Goal: Transaction & Acquisition: Book appointment/travel/reservation

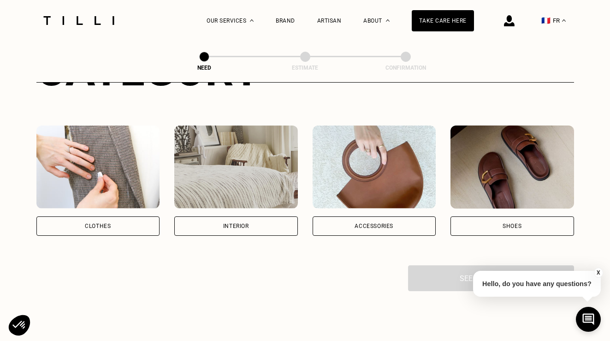
scroll to position [122, 0]
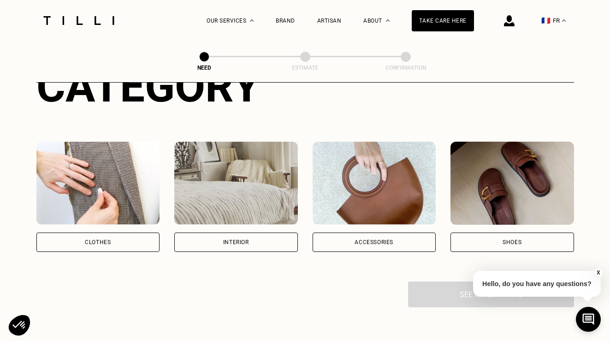
click at [513, 206] on img at bounding box center [513, 183] width 124 height 83
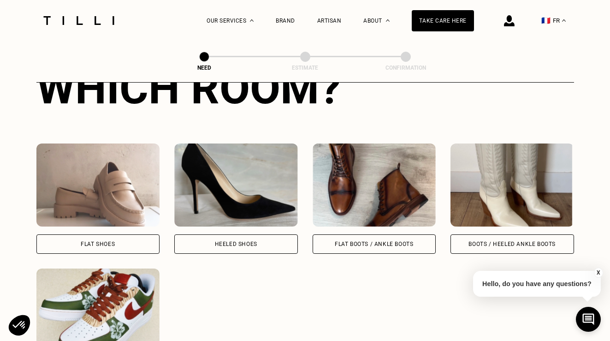
scroll to position [372, 0]
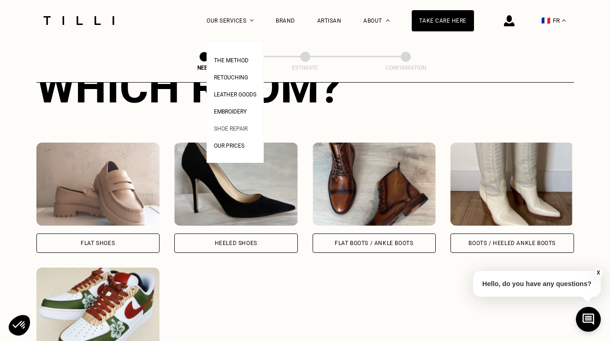
click at [242, 129] on font "Shoe repair" at bounding box center [231, 129] width 34 height 6
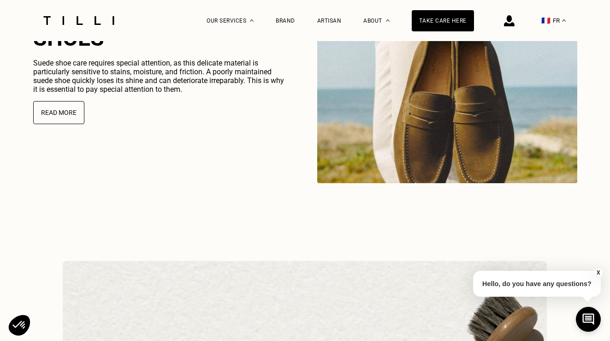
scroll to position [2451, 0]
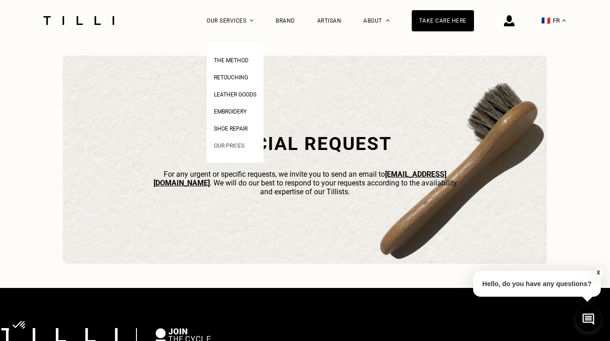
click at [233, 146] on font "Our prices" at bounding box center [229, 146] width 30 height 6
select select "FR"
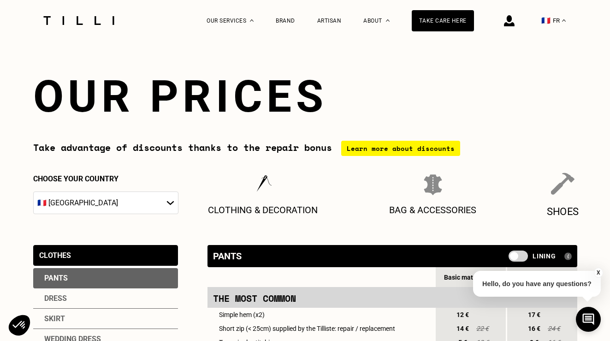
click at [572, 181] on img at bounding box center [563, 184] width 24 height 23
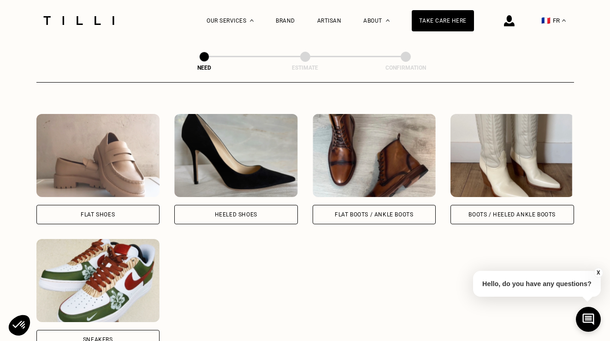
scroll to position [403, 0]
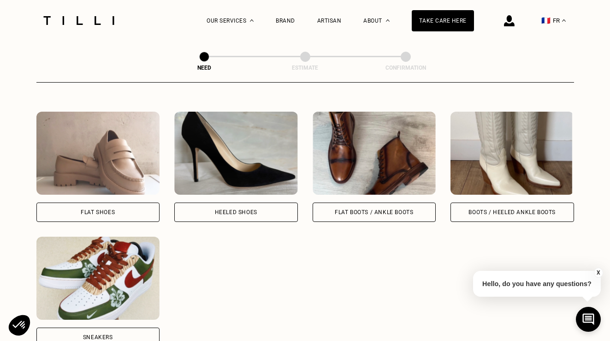
click at [252, 171] on img at bounding box center [236, 153] width 124 height 83
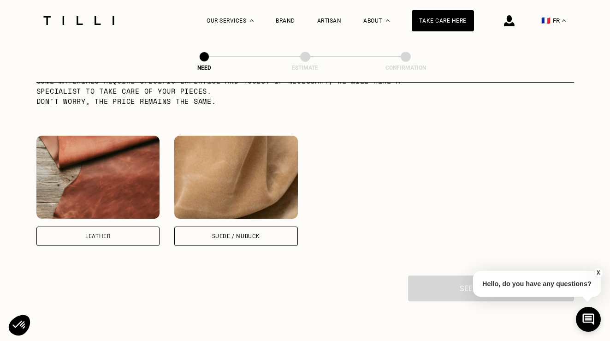
scroll to position [792, 0]
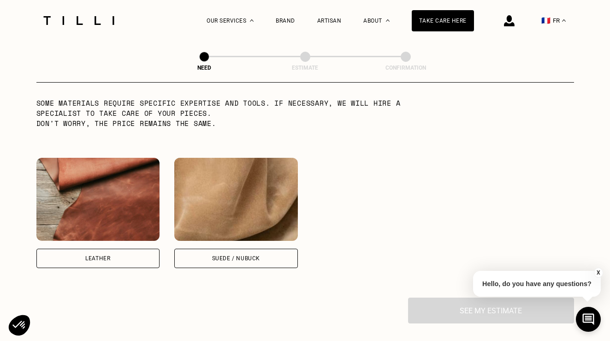
click at [130, 194] on img at bounding box center [98, 199] width 124 height 83
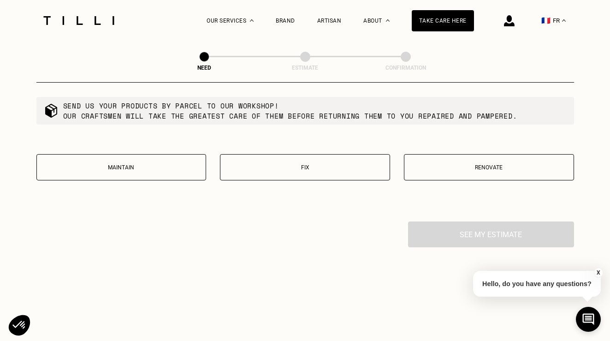
scroll to position [1112, 0]
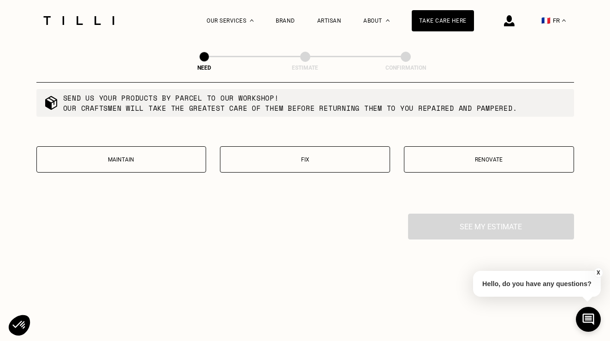
click at [139, 163] on p "Maintain" at bounding box center [122, 159] width 160 height 6
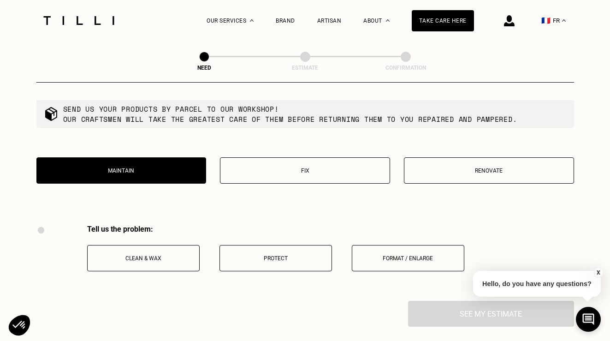
click at [275, 178] on button "Fix" at bounding box center [305, 170] width 170 height 26
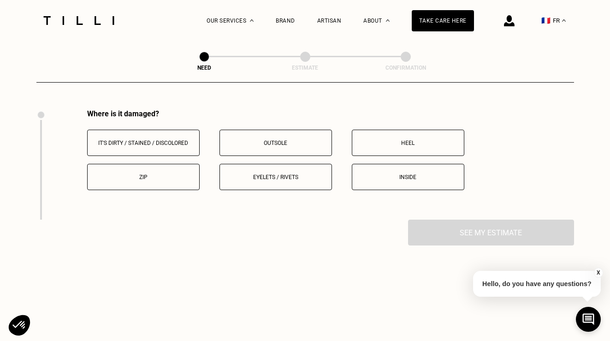
scroll to position [1224, 0]
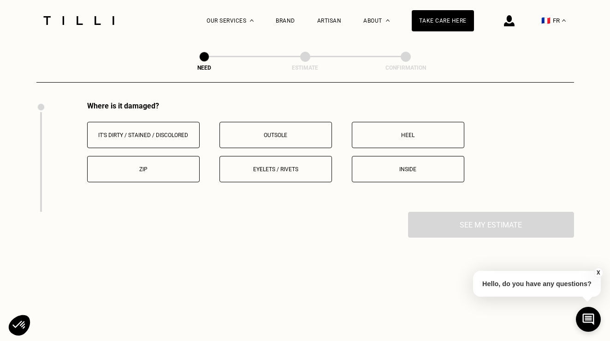
click at [376, 138] on p "Heel" at bounding box center [408, 135] width 102 height 6
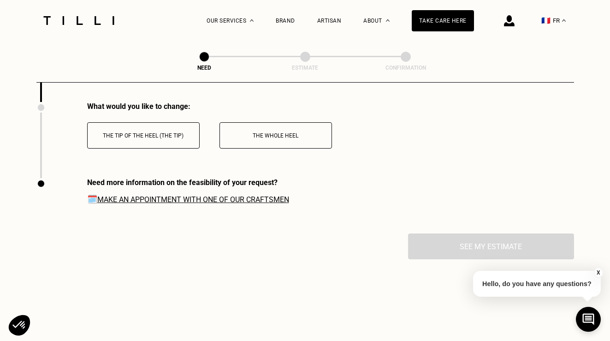
scroll to position [1334, 0]
click at [175, 138] on font "The tip of the heel (the tip)" at bounding box center [143, 135] width 81 height 6
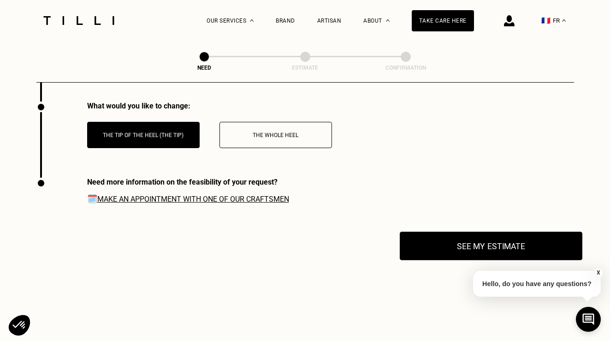
click at [429, 249] on button "See my estimate" at bounding box center [491, 246] width 183 height 29
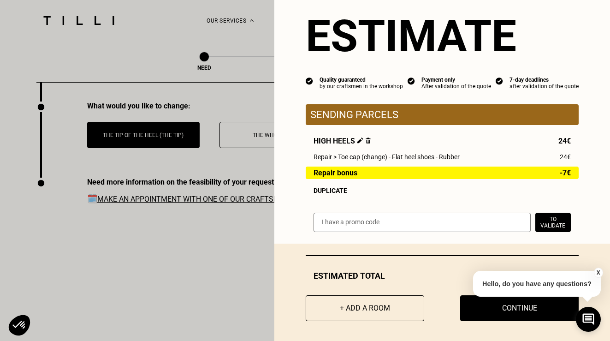
scroll to position [0, 0]
